Goal: Navigation & Orientation: Go to known website

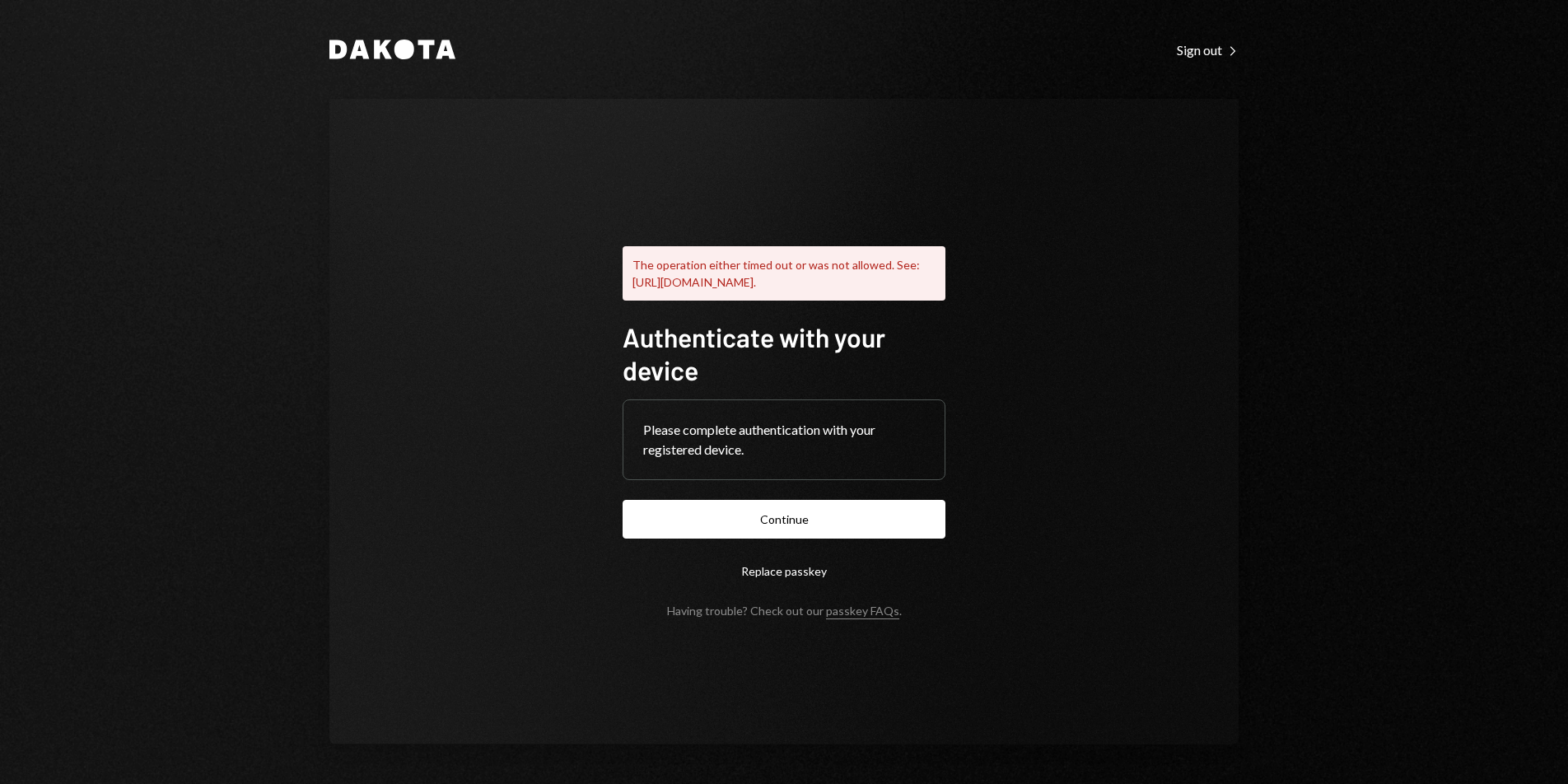
drag, startPoint x: 813, startPoint y: 519, endPoint x: 863, endPoint y: 494, distance: 55.9
click at [813, 519] on button "Continue" at bounding box center [784, 519] width 323 height 39
